Goal: Find specific page/section: Find specific page/section

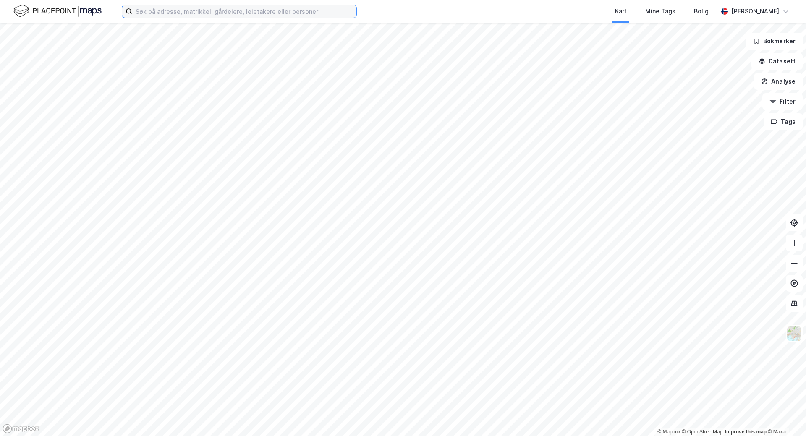
click at [186, 9] on input at bounding box center [244, 11] width 224 height 13
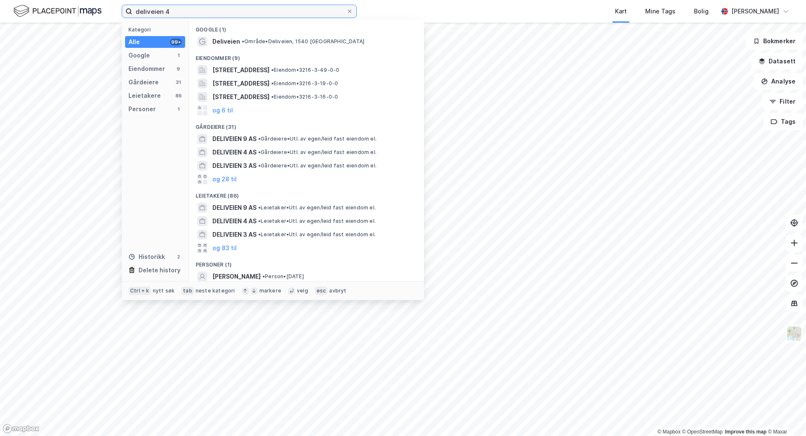
type input "deliveien 4"
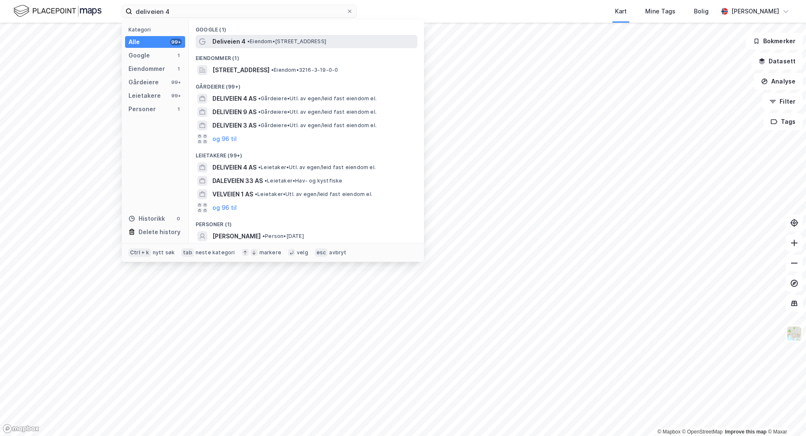
click at [242, 44] on span "Deliveien 4" at bounding box center [228, 42] width 33 height 10
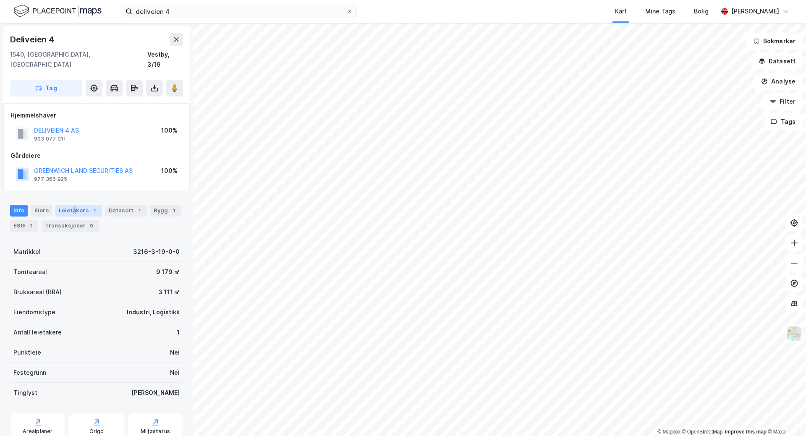
click at [72, 205] on div "Leietakere 1" at bounding box center [78, 211] width 47 height 12
